Goal: Task Accomplishment & Management: Manage account settings

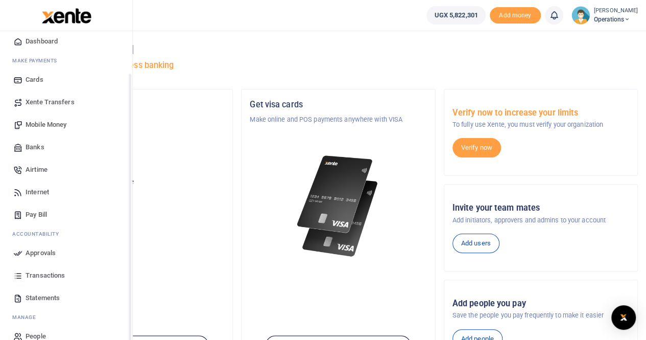
scroll to position [47, 0]
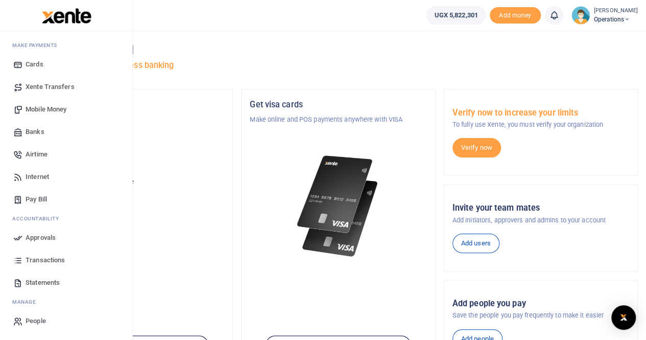
click at [36, 260] on span "Transactions" at bounding box center [45, 260] width 39 height 10
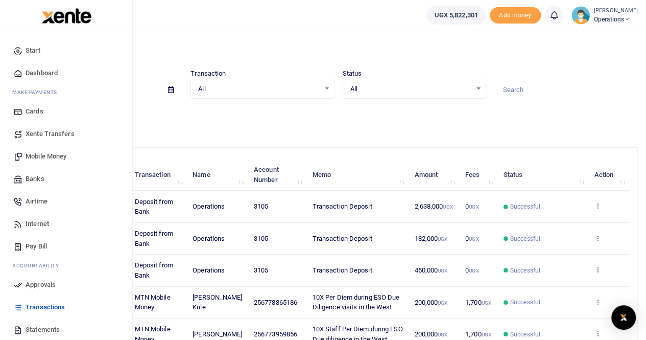
click at [44, 154] on span "Mobile Money" at bounding box center [46, 156] width 41 height 10
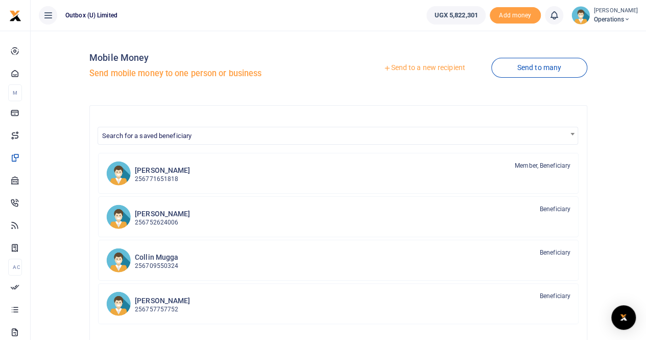
click at [422, 68] on link "Send to a new recipient" at bounding box center [424, 68] width 133 height 18
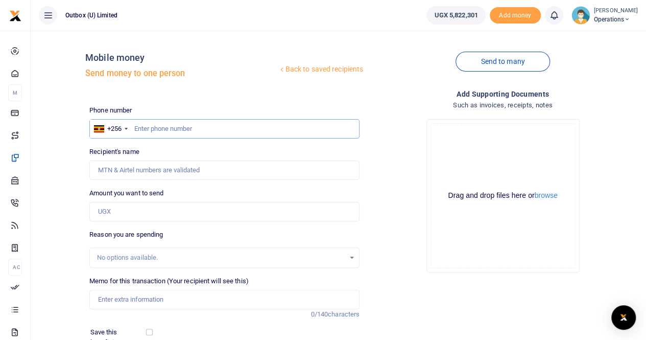
click at [169, 128] on input "text" at bounding box center [224, 128] width 270 height 19
type input "788564293"
type input "Thomas Kawooya"
type input "788564293"
click at [147, 213] on input "Amount you want to send" at bounding box center [224, 211] width 270 height 19
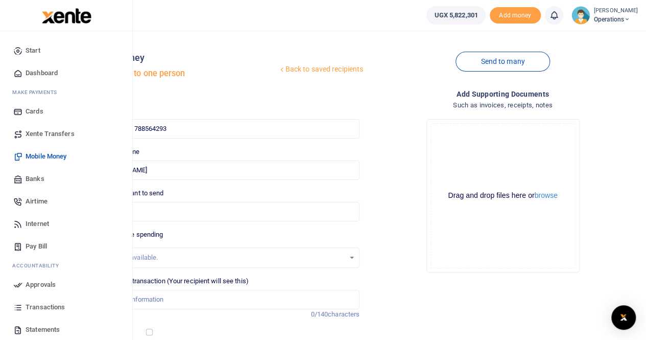
click at [40, 72] on span "Dashboard" at bounding box center [42, 73] width 32 height 10
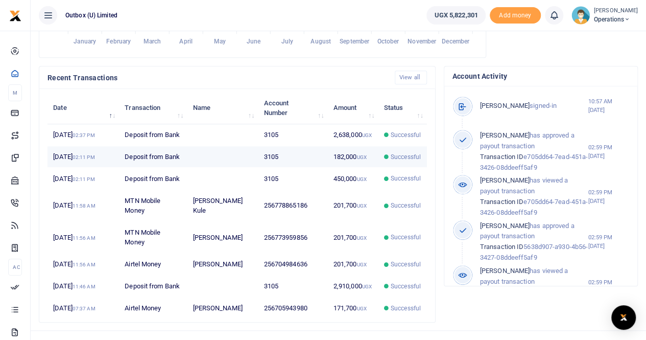
scroll to position [282, 0]
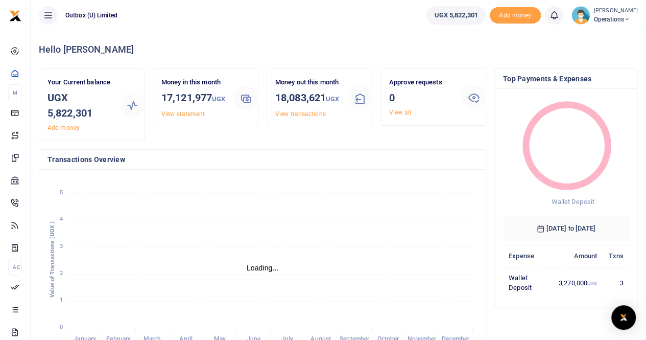
scroll to position [8, 8]
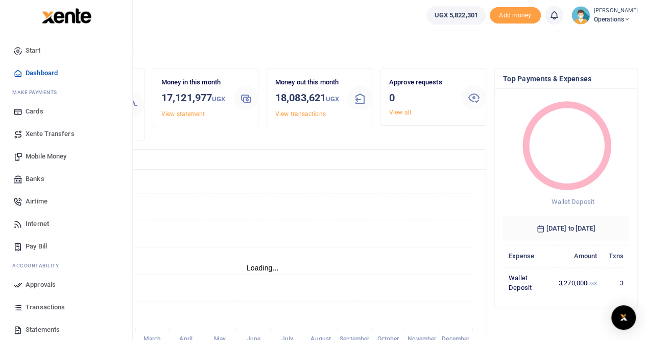
click at [44, 156] on span "Mobile Money" at bounding box center [46, 156] width 41 height 10
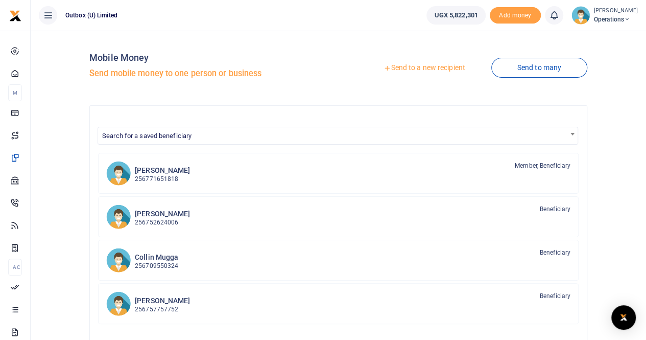
click at [437, 68] on link "Send to a new recipient" at bounding box center [424, 68] width 133 height 18
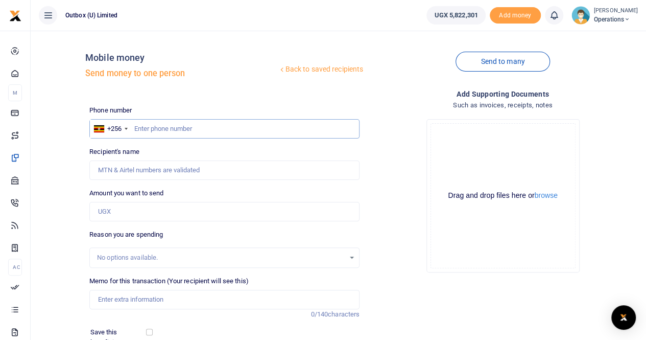
click at [158, 129] on input "text" at bounding box center [224, 128] width 270 height 19
type input "788564293"
type input "Thomas Kawooya"
type input "788564293"
click at [119, 211] on input "Amount you want to send" at bounding box center [224, 211] width 270 height 19
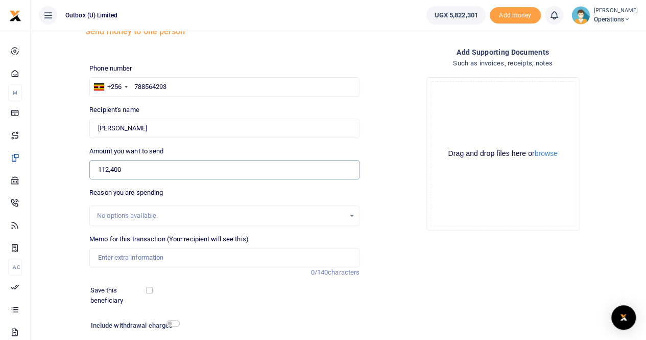
scroll to position [51, 0]
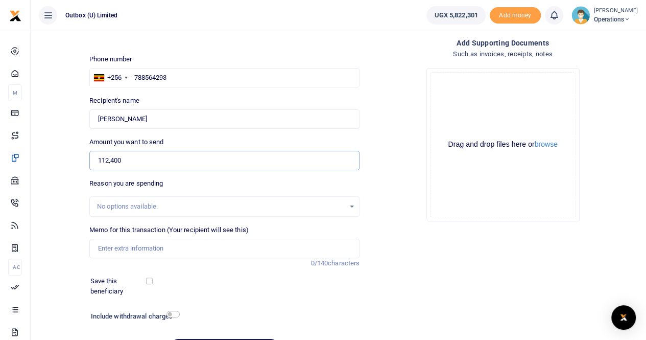
type input "112,400"
click at [123, 248] on input "Memo for this transaction (Your recipient will see this)" at bounding box center [224, 248] width 270 height 19
click at [233, 247] on input "10X Purchase of water and snacks for the basline survey inception meeting and" at bounding box center [224, 248] width 270 height 19
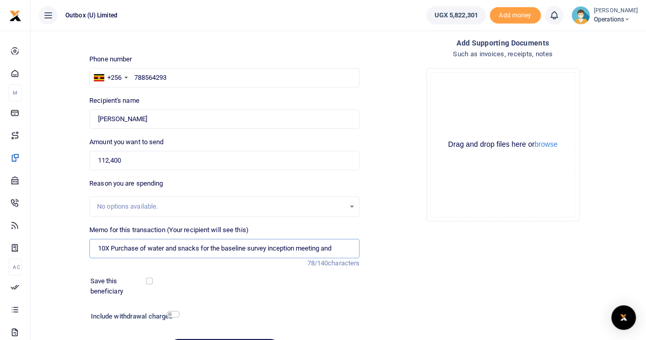
click at [340, 247] on input "10X Purchase of water and snacks for the baseline survey inception meeting and" at bounding box center [224, 248] width 270 height 19
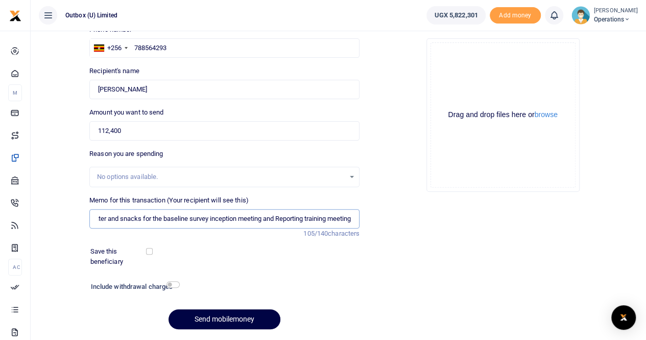
scroll to position [102, 0]
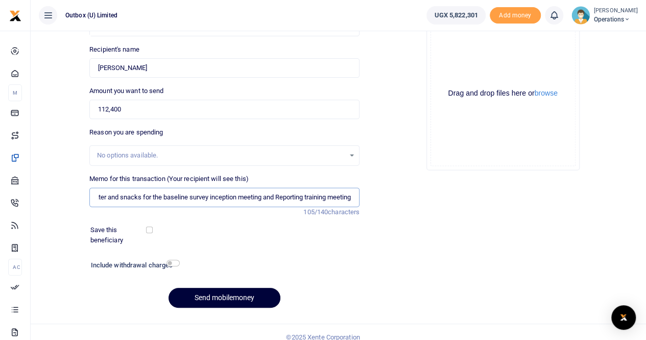
type input "10X Purchase of water and snacks for the baseline survey inception meeting and …"
click at [207, 297] on button "Send mobilemoney" at bounding box center [225, 298] width 112 height 20
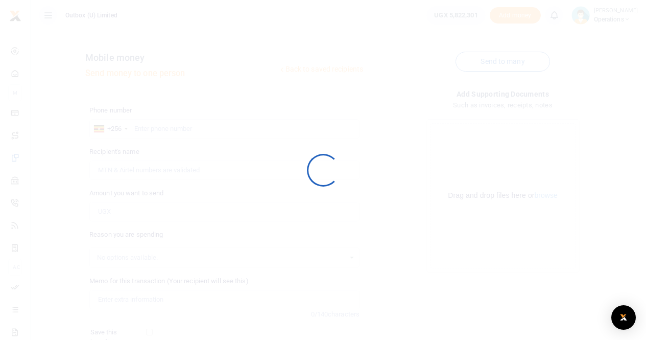
scroll to position [102, 0]
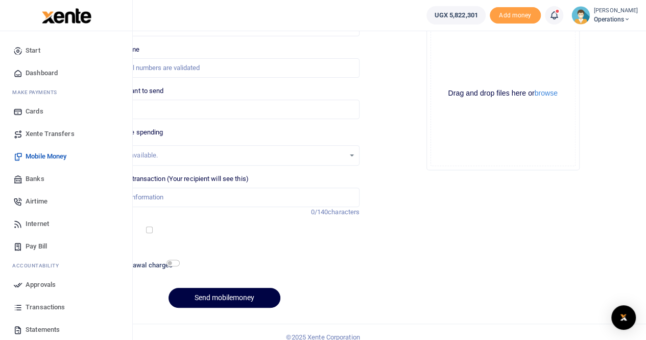
click at [43, 74] on span "Dashboard" at bounding box center [42, 73] width 32 height 10
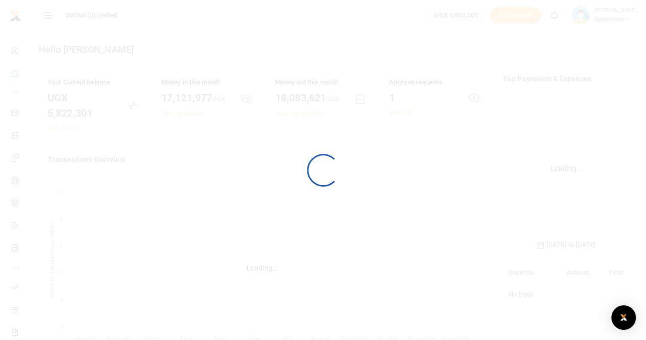
scroll to position [160, 119]
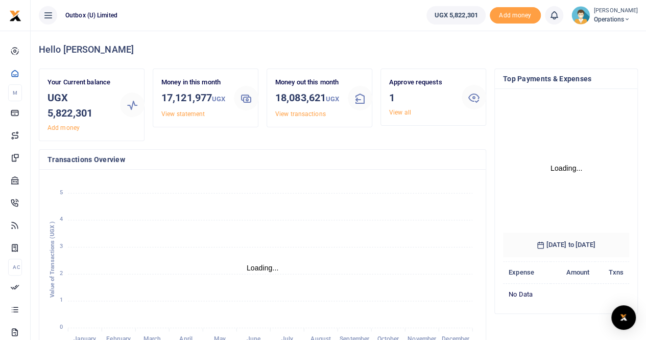
click at [400, 113] on link "View all" at bounding box center [400, 112] width 22 height 7
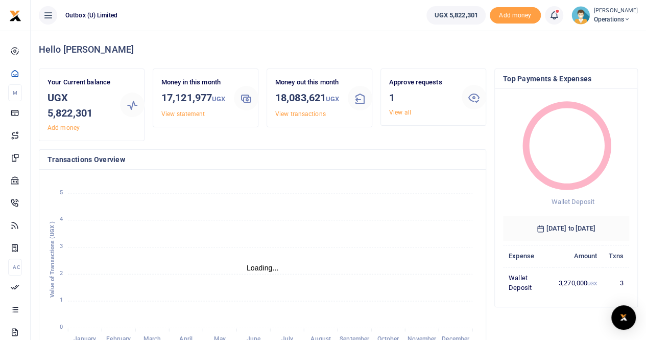
scroll to position [8, 8]
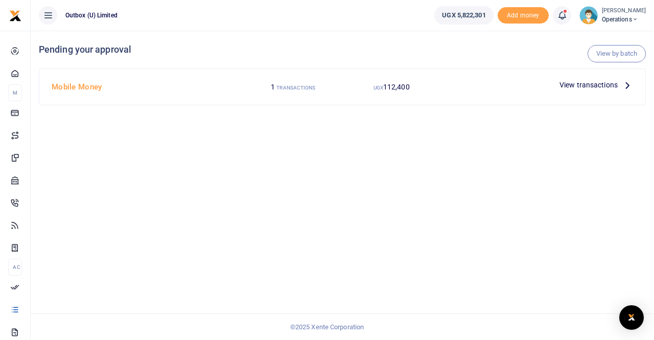
click at [302, 90] on small "TRANSACTIONS" at bounding box center [295, 88] width 39 height 6
click at [588, 85] on span "View transactions" at bounding box center [588, 84] width 58 height 11
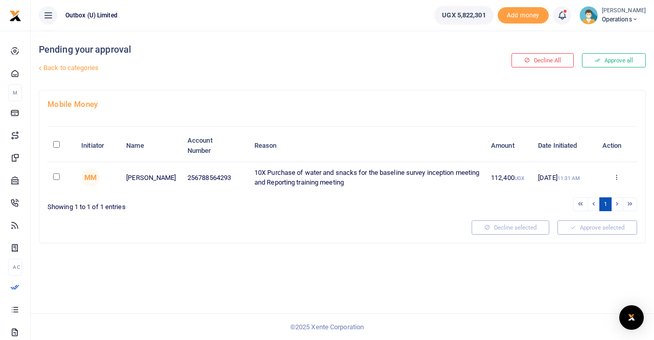
click at [54, 176] on input "checkbox" at bounding box center [56, 176] width 7 height 7
checkbox input "true"
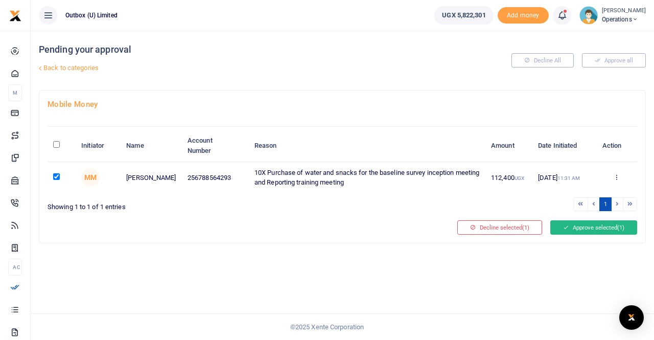
click at [596, 228] on button "Approve selected (1)" at bounding box center [593, 227] width 87 height 14
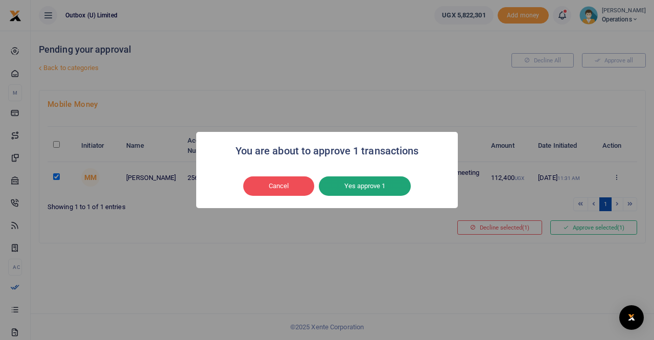
click at [358, 183] on button "Yes approve 1" at bounding box center [365, 185] width 92 height 19
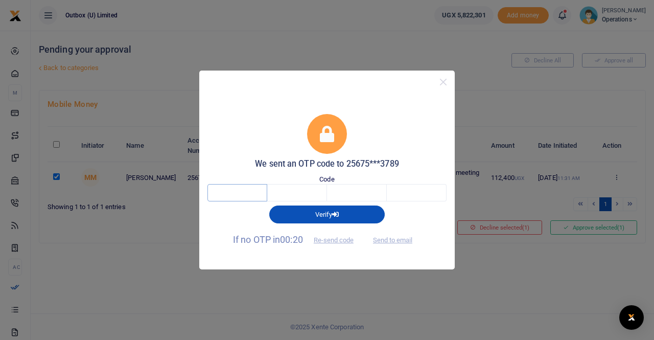
click at [239, 195] on input "text" at bounding box center [237, 192] width 60 height 17
type input "5"
type input "6"
type input "4"
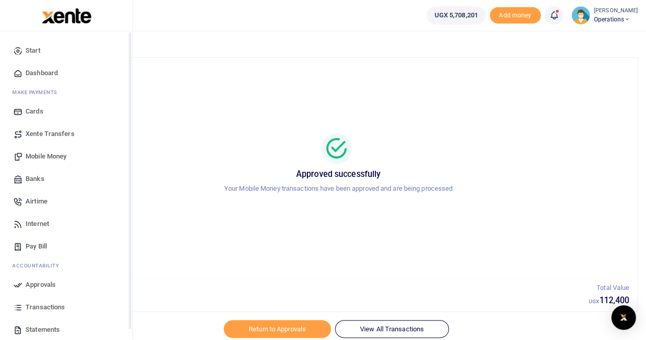
click at [40, 70] on span "Dashboard" at bounding box center [42, 73] width 32 height 10
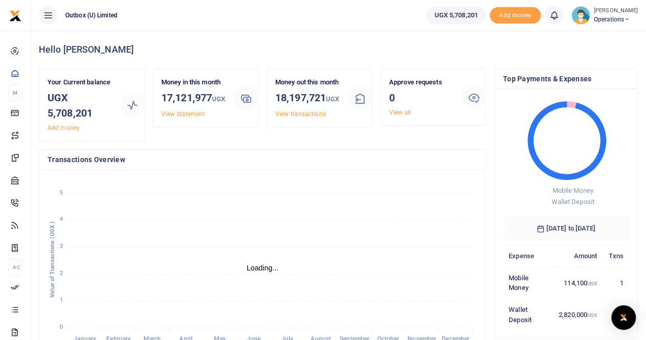
scroll to position [8, 8]
